Goal: Navigation & Orientation: Understand site structure

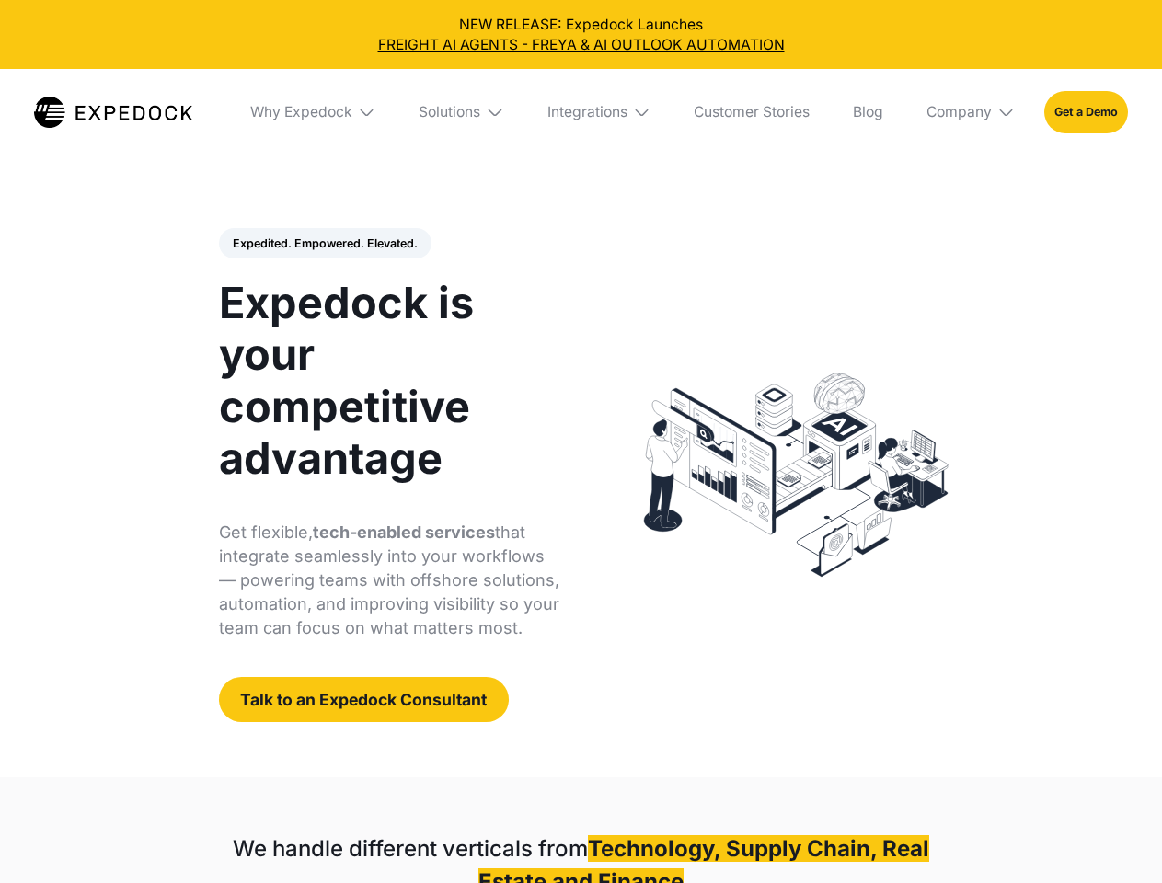
select select
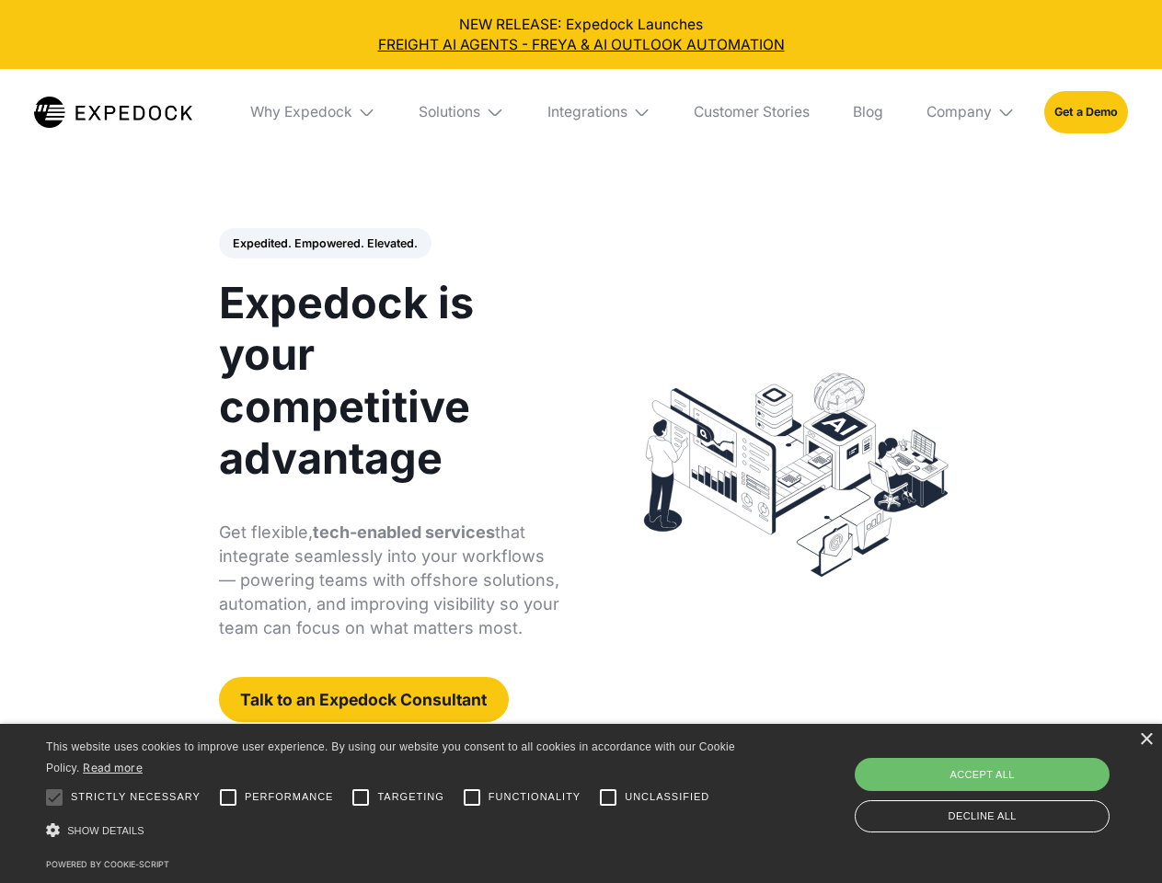
click at [580, 112] on div "Integrations" at bounding box center [587, 112] width 80 height 18
click at [314, 112] on div "Why Expedock" at bounding box center [286, 112] width 102 height 18
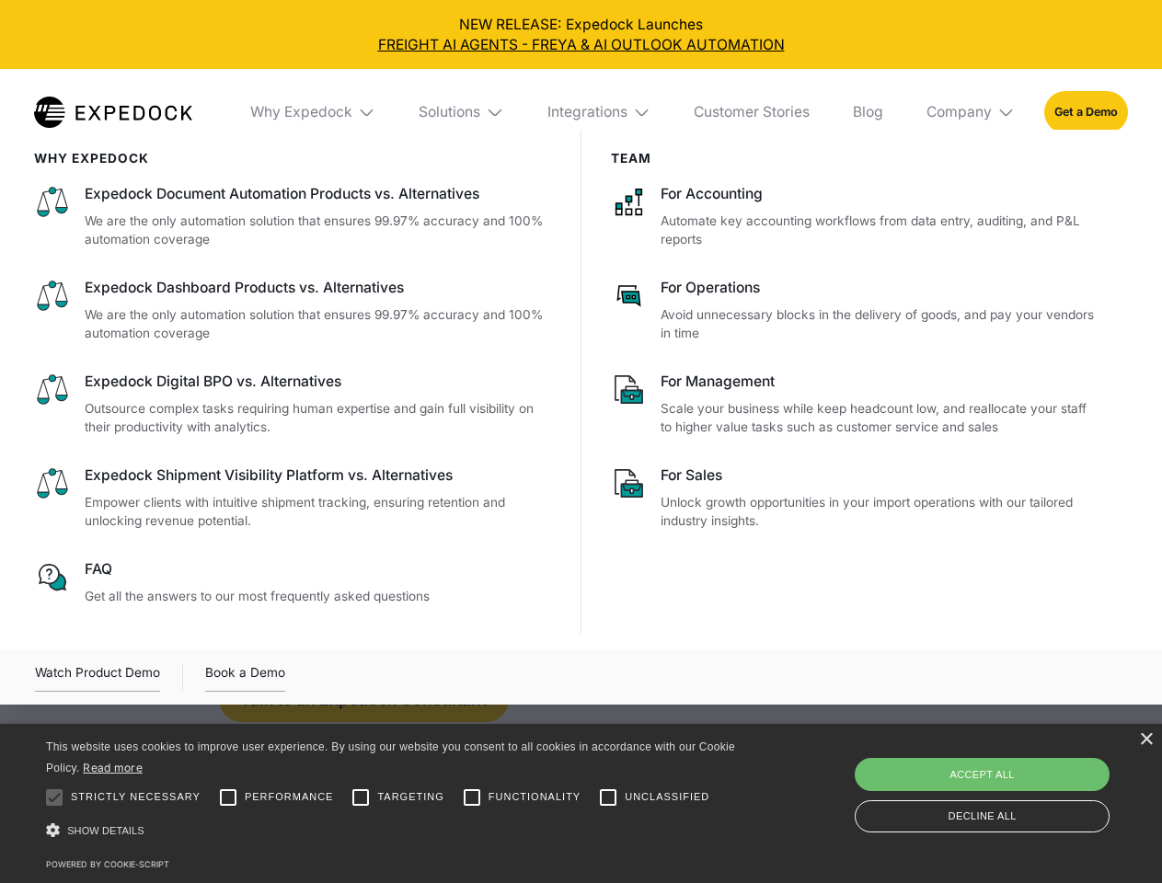
click at [463, 112] on div "Solutions" at bounding box center [449, 112] width 62 height 18
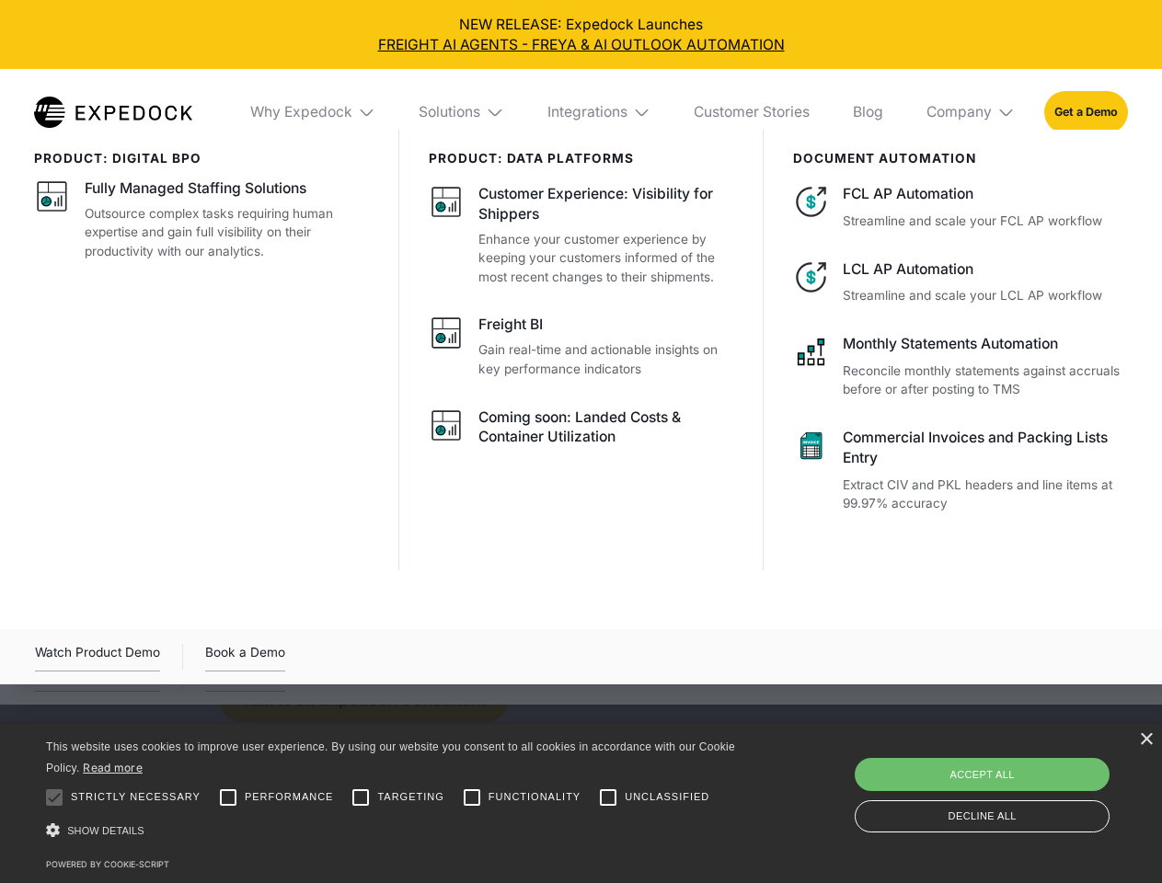
click at [600, 112] on div "Integrations" at bounding box center [587, 112] width 80 height 18
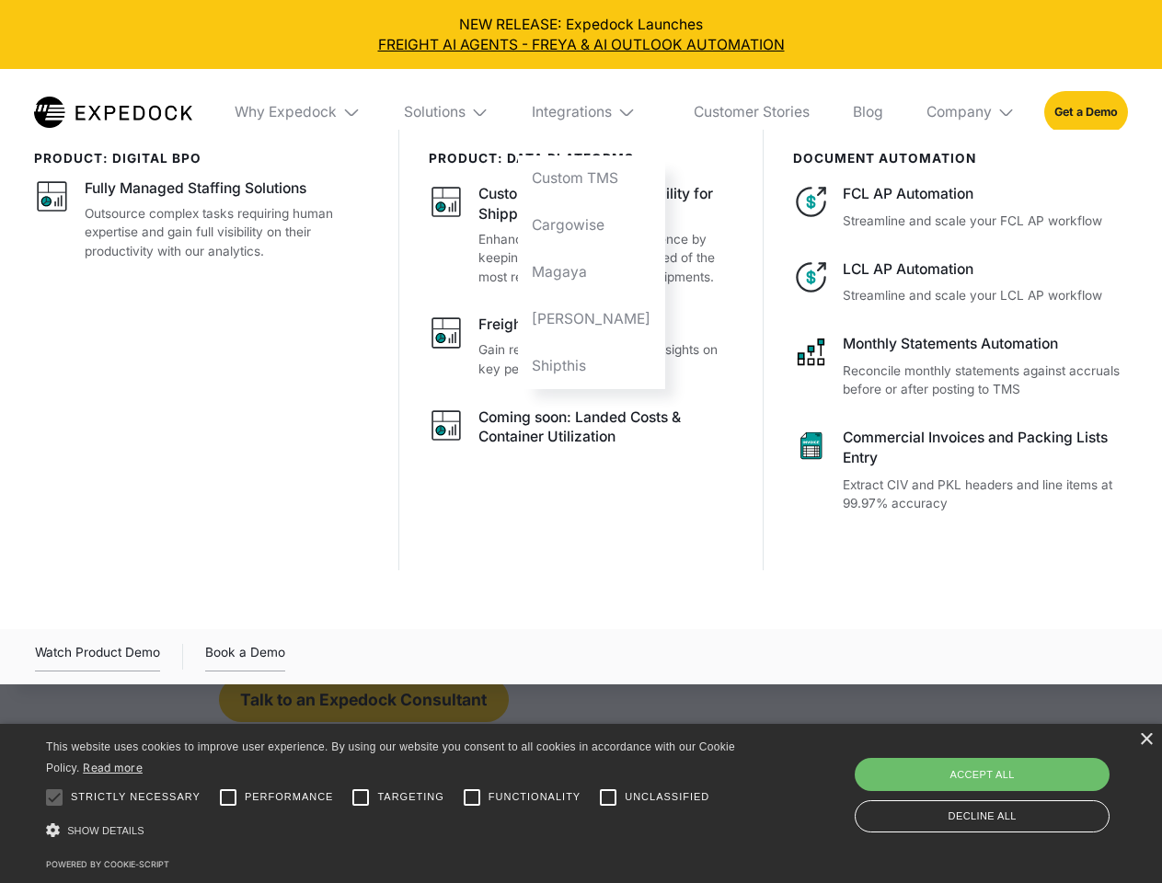
click at [971, 112] on div "Company" at bounding box center [958, 112] width 65 height 18
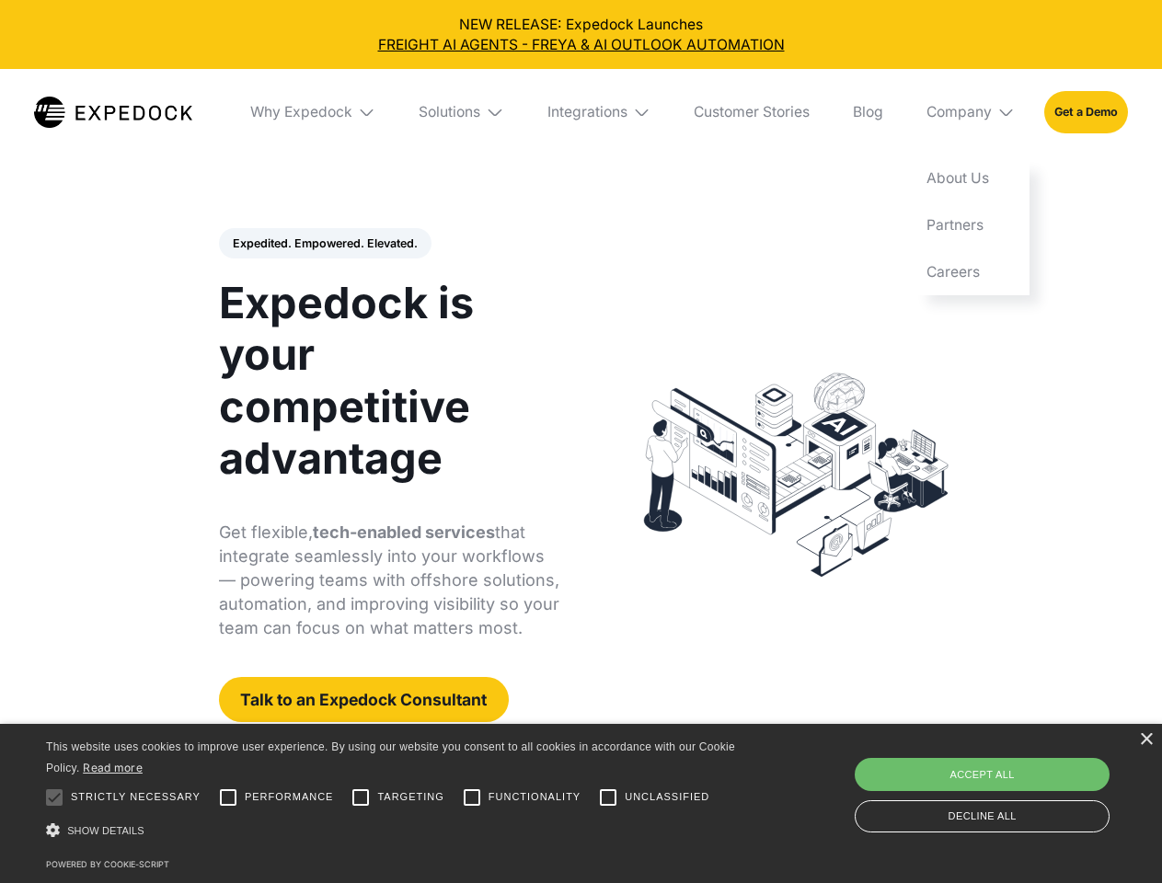
click at [324, 244] on div "Expedited. Empowered. Elevated. Automate Freight Document Extraction at 99.97% …" at bounding box center [389, 475] width 341 height 495
click at [54, 797] on div at bounding box center [54, 797] width 37 height 37
click at [228, 797] on input "Performance" at bounding box center [228, 797] width 37 height 37
checkbox input "true"
click at [361, 797] on input "Targeting" at bounding box center [360, 797] width 37 height 37
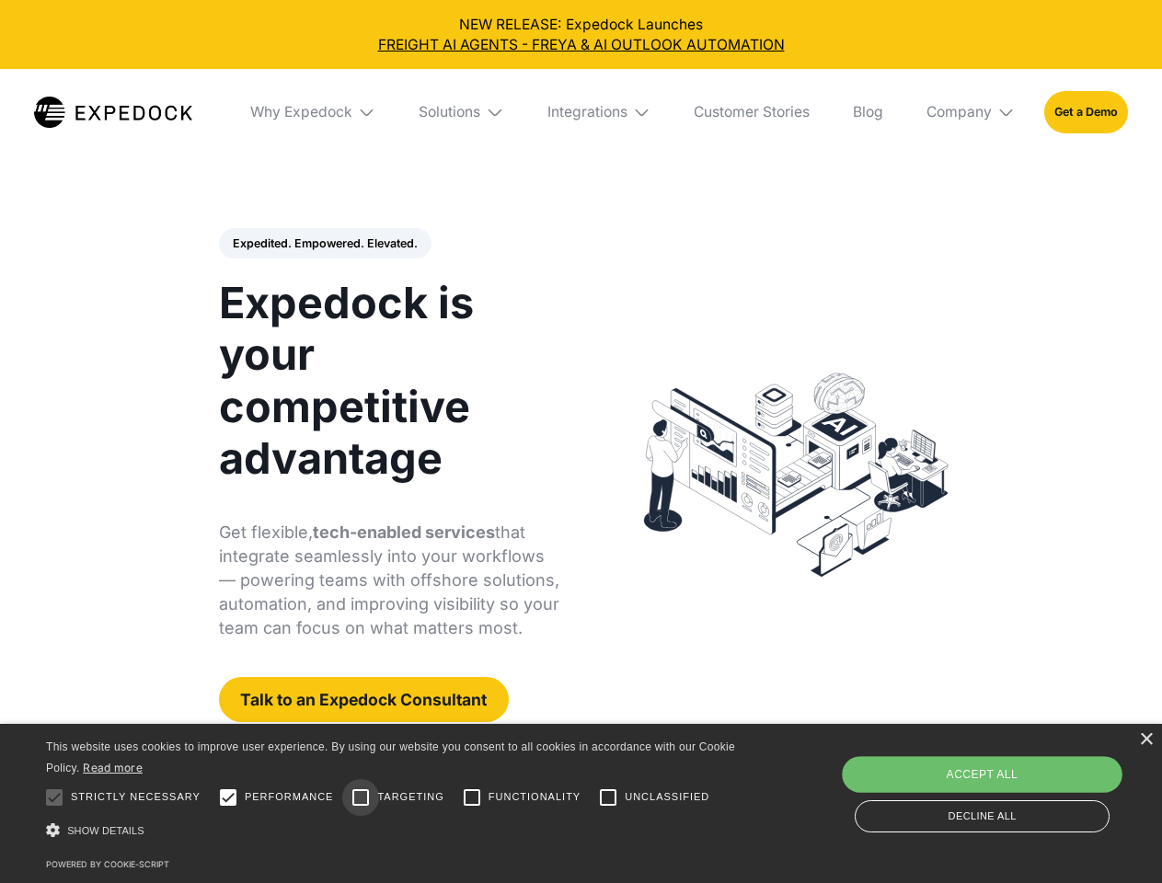
checkbox input "true"
click at [472, 797] on input "Functionality" at bounding box center [471, 797] width 37 height 37
checkbox input "true"
